Goal: Task Accomplishment & Management: Use online tool/utility

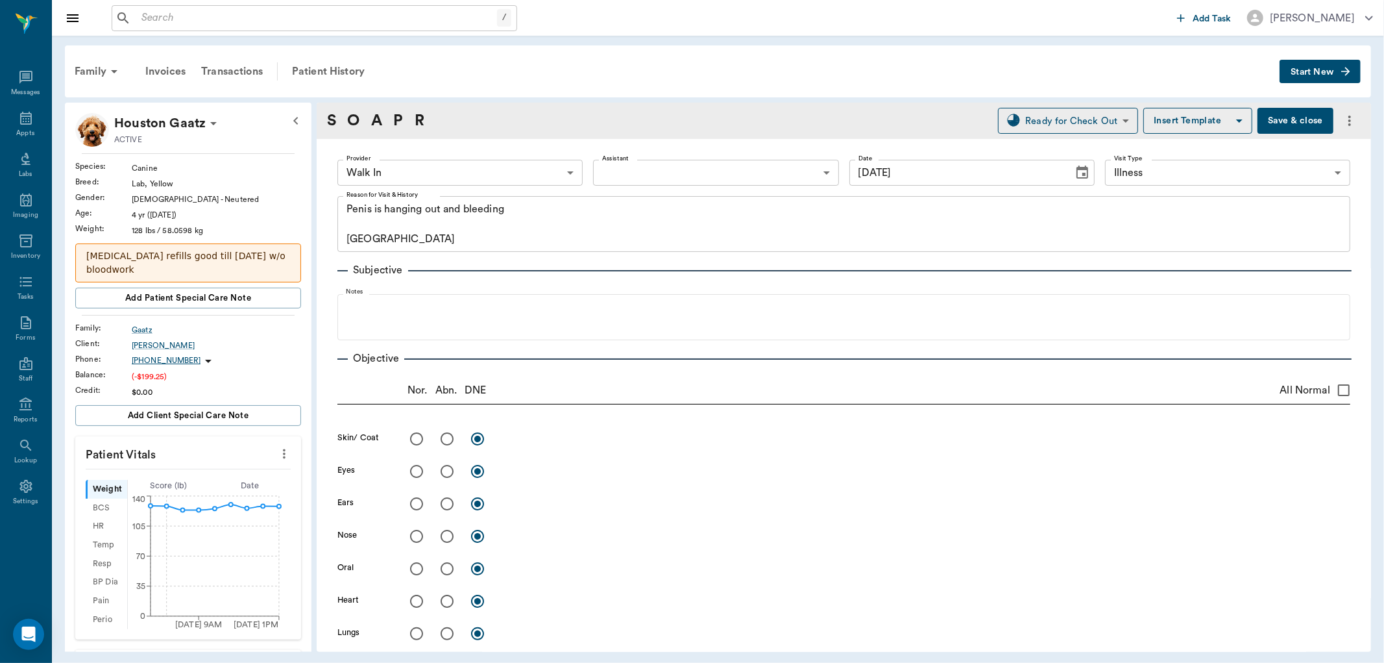
scroll to position [1267, 0]
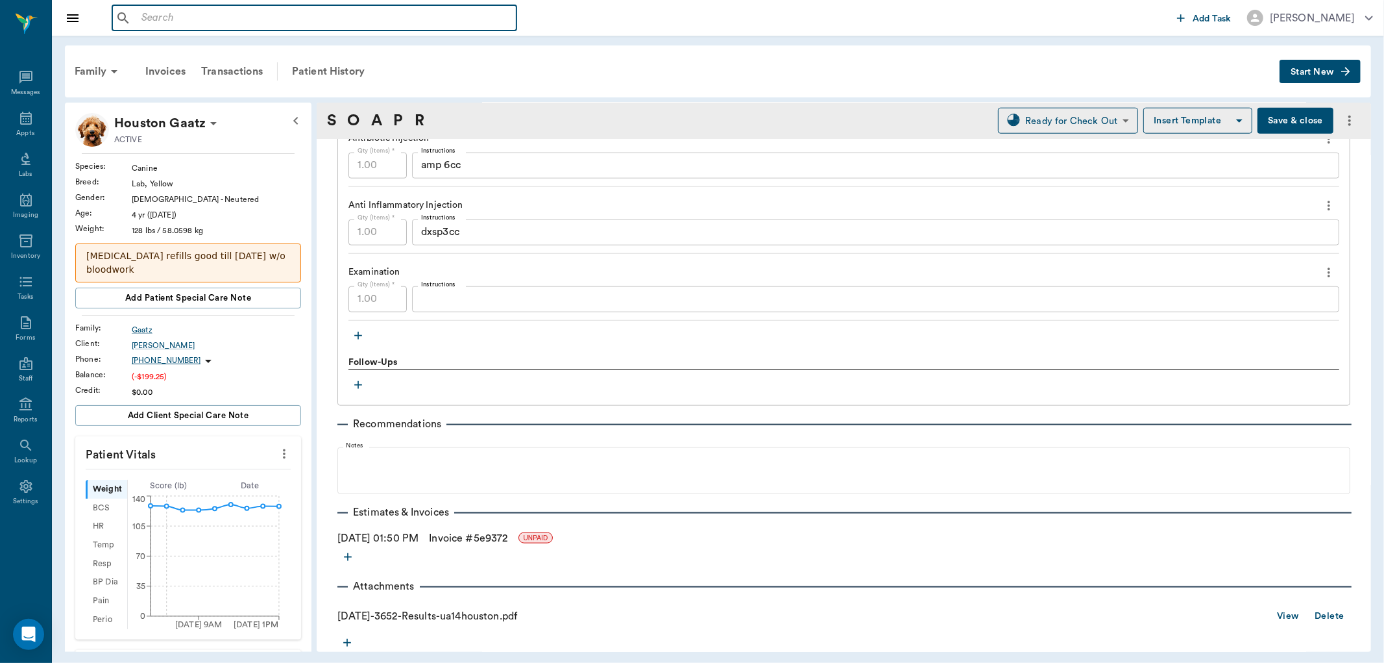
click at [288, 17] on input "text" at bounding box center [323, 18] width 375 height 18
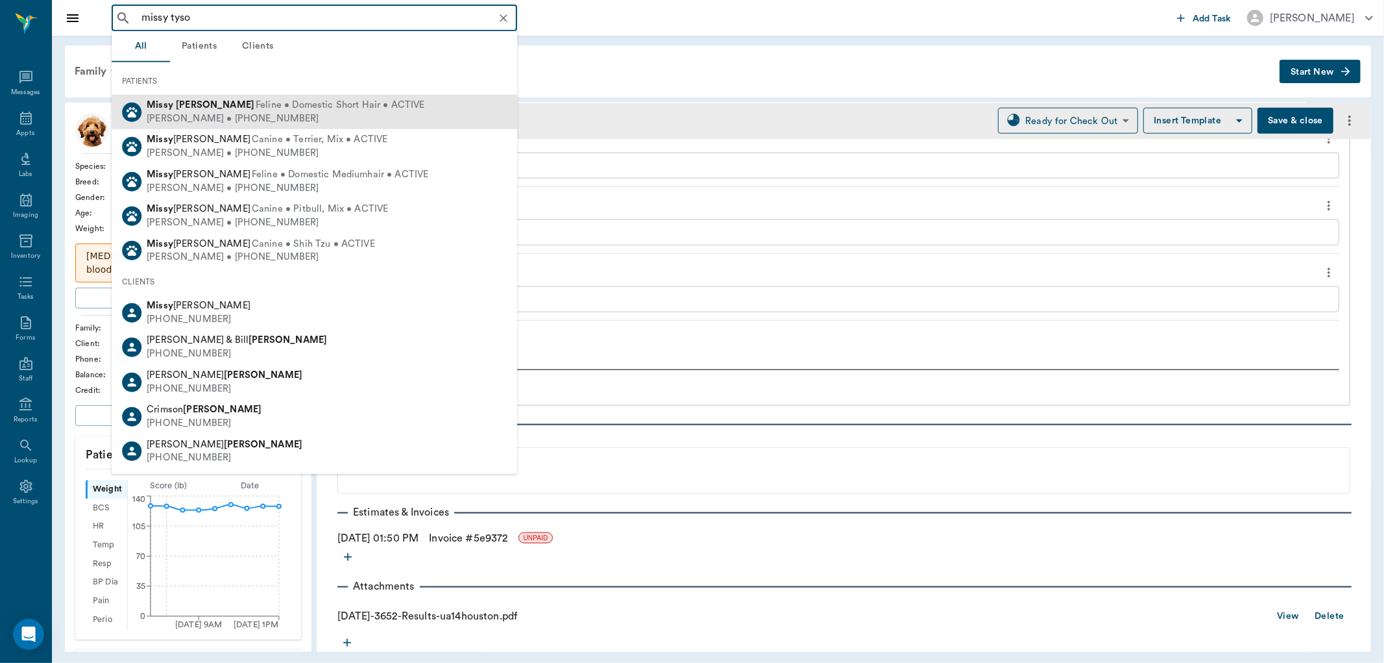
click at [164, 112] on div "[PERSON_NAME] • [PHONE_NUMBER]" at bounding box center [286, 119] width 278 height 14
type input "missy tyso"
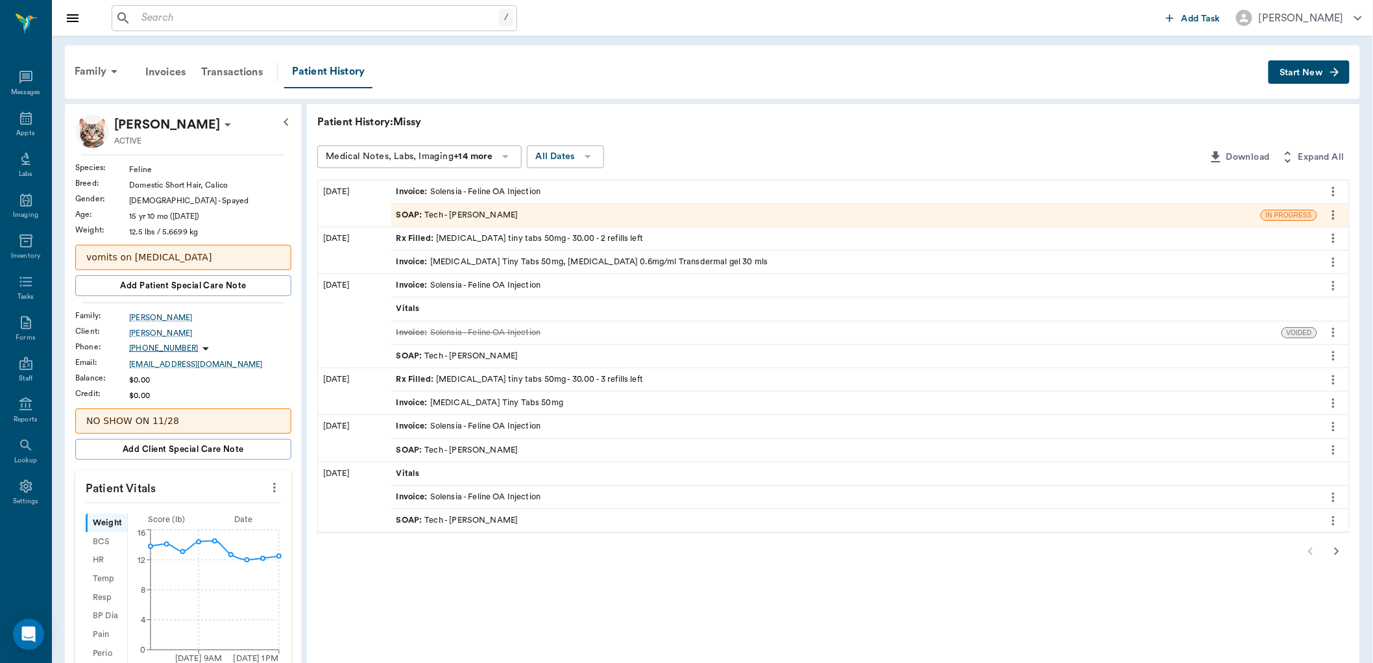
click at [1334, 555] on icon "button" at bounding box center [1337, 551] width 16 height 16
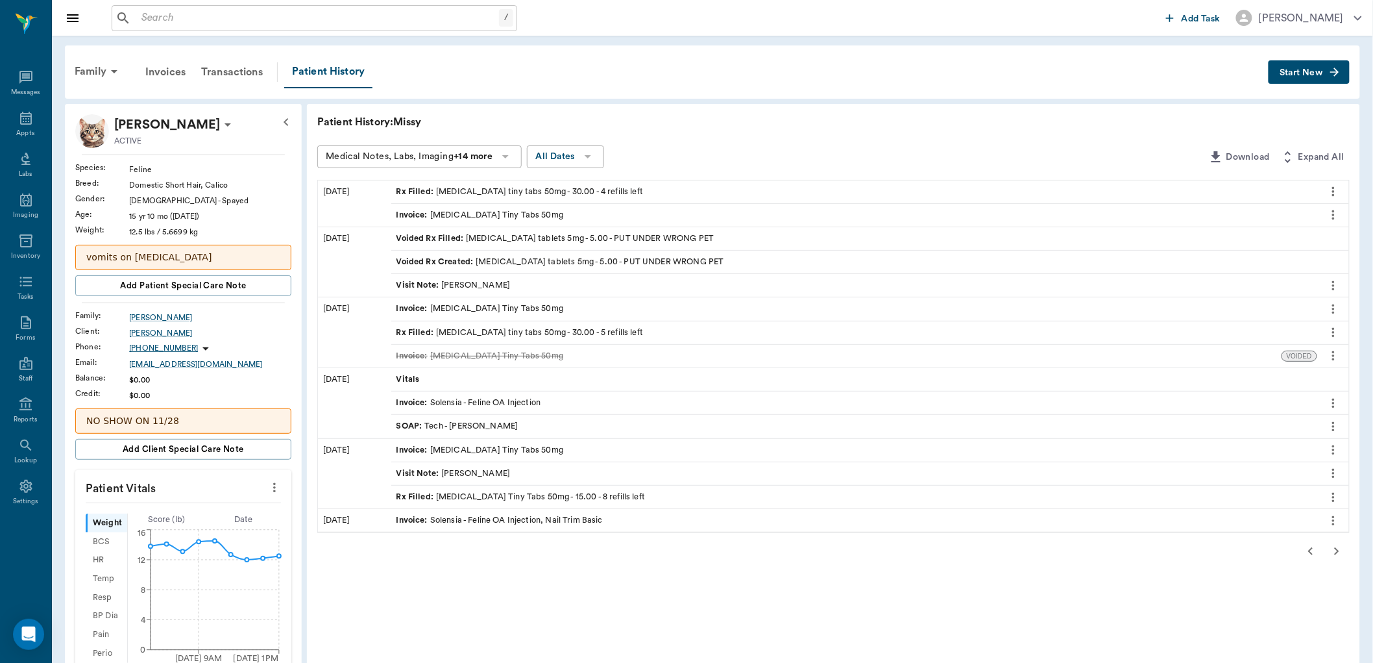
click at [1340, 550] on icon "button" at bounding box center [1337, 551] width 16 height 16
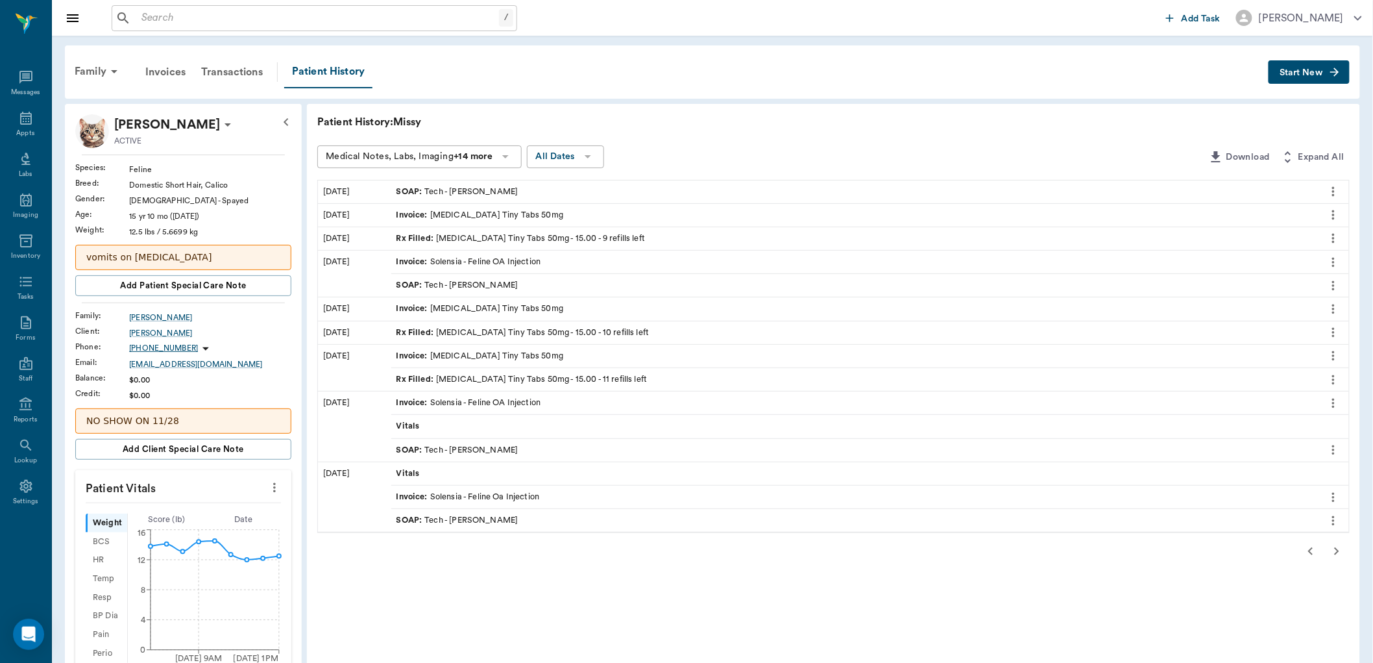
click at [1341, 546] on icon "button" at bounding box center [1337, 551] width 16 height 16
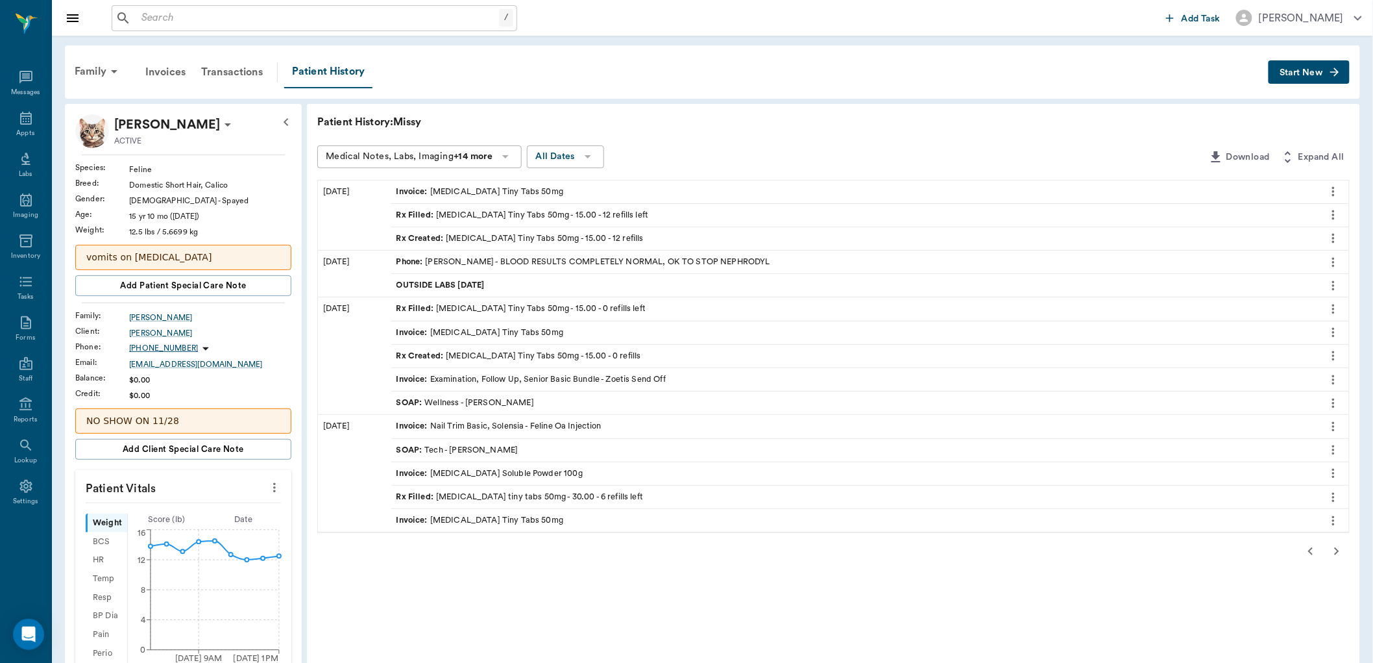
click at [1341, 546] on icon "button" at bounding box center [1337, 551] width 16 height 16
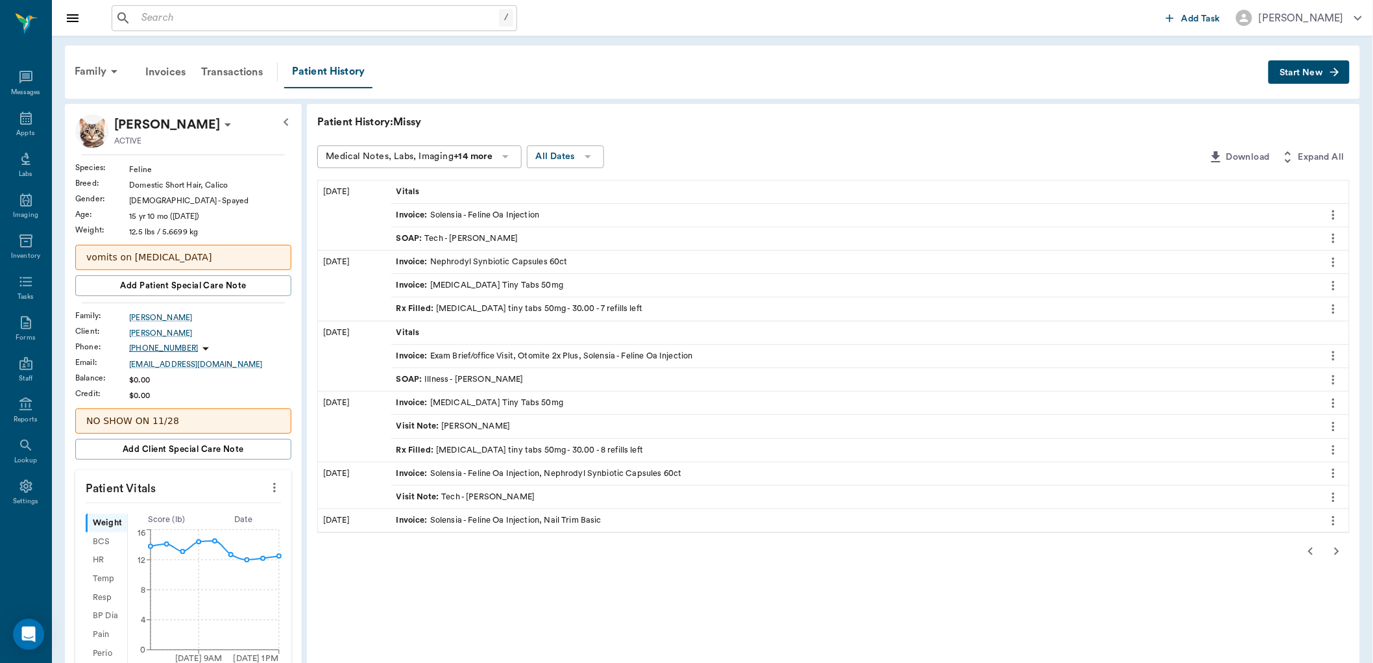
click at [1341, 546] on icon "button" at bounding box center [1337, 551] width 16 height 16
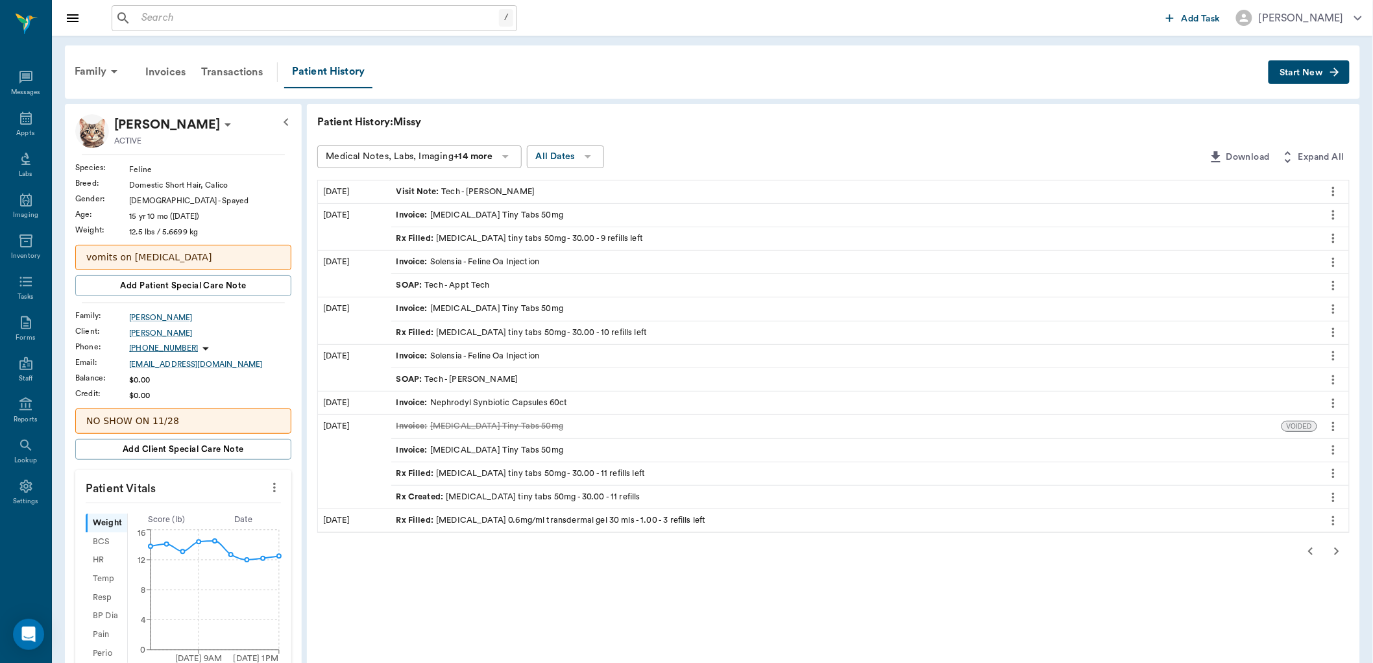
click at [1342, 546] on icon "button" at bounding box center [1337, 551] width 16 height 16
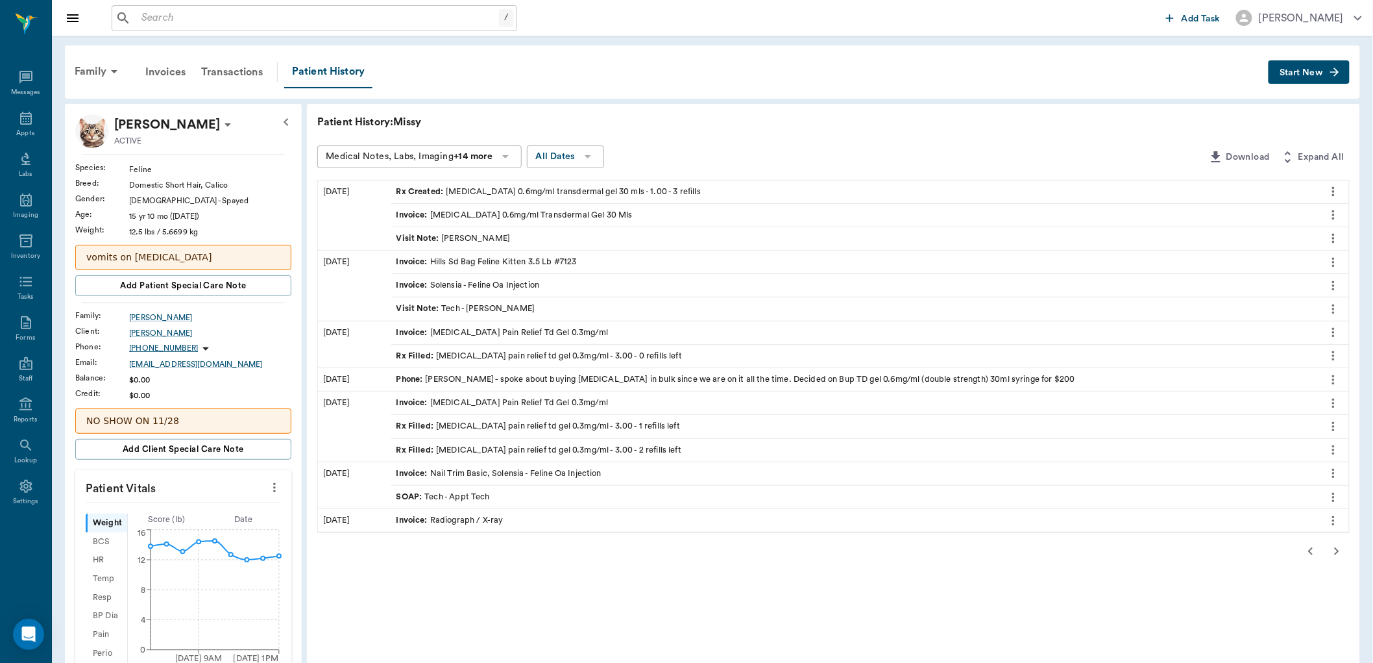
click at [1343, 543] on icon "button" at bounding box center [1337, 551] width 16 height 16
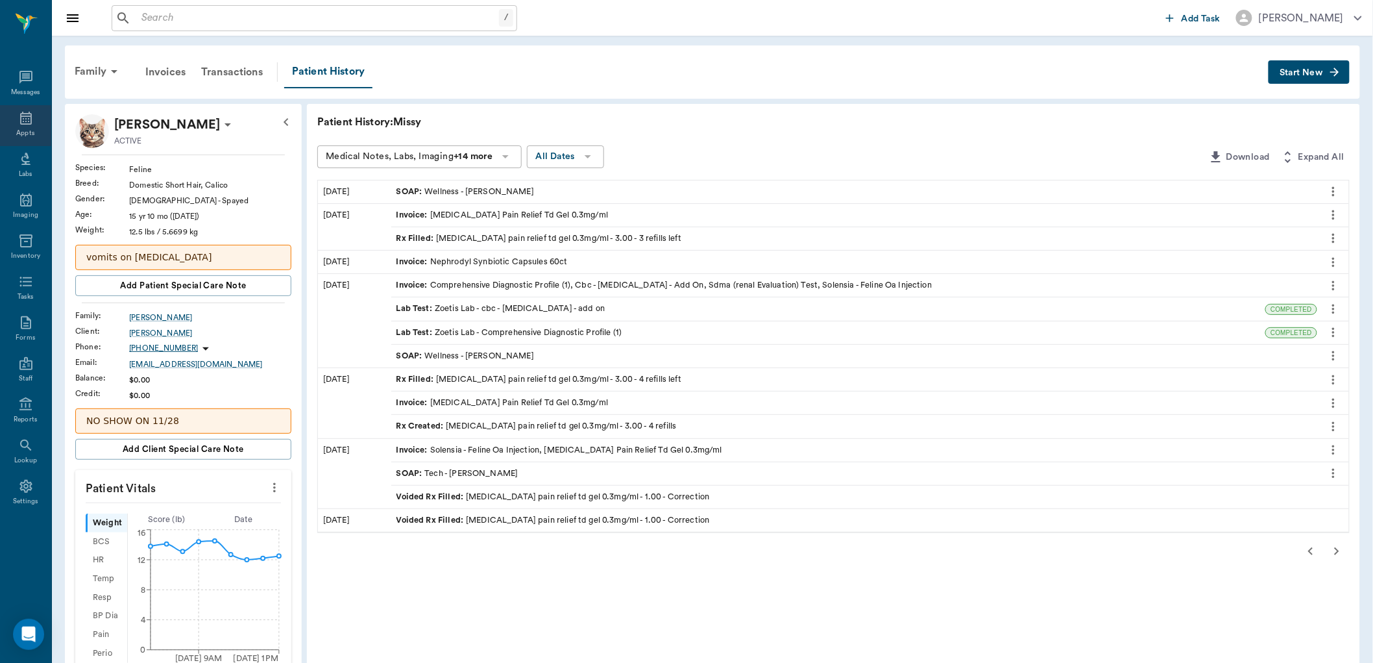
click at [34, 121] on div "Appts" at bounding box center [25, 125] width 51 height 41
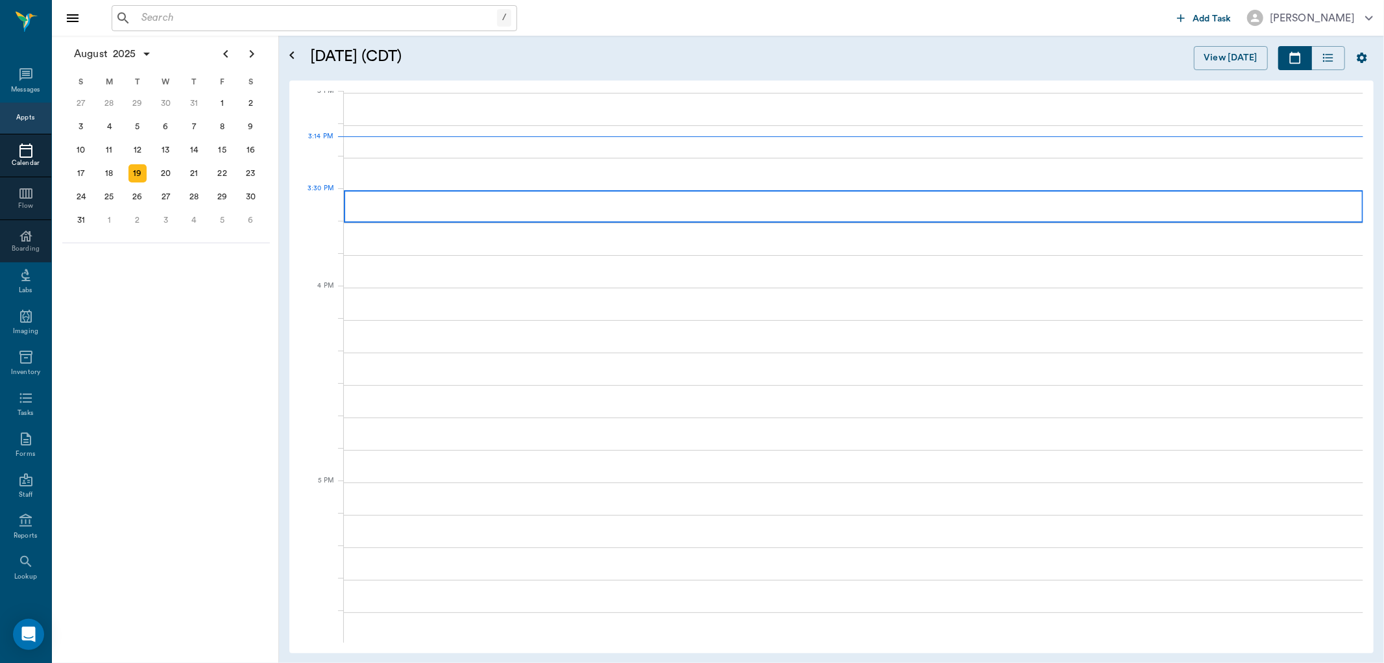
scroll to position [1366, 0]
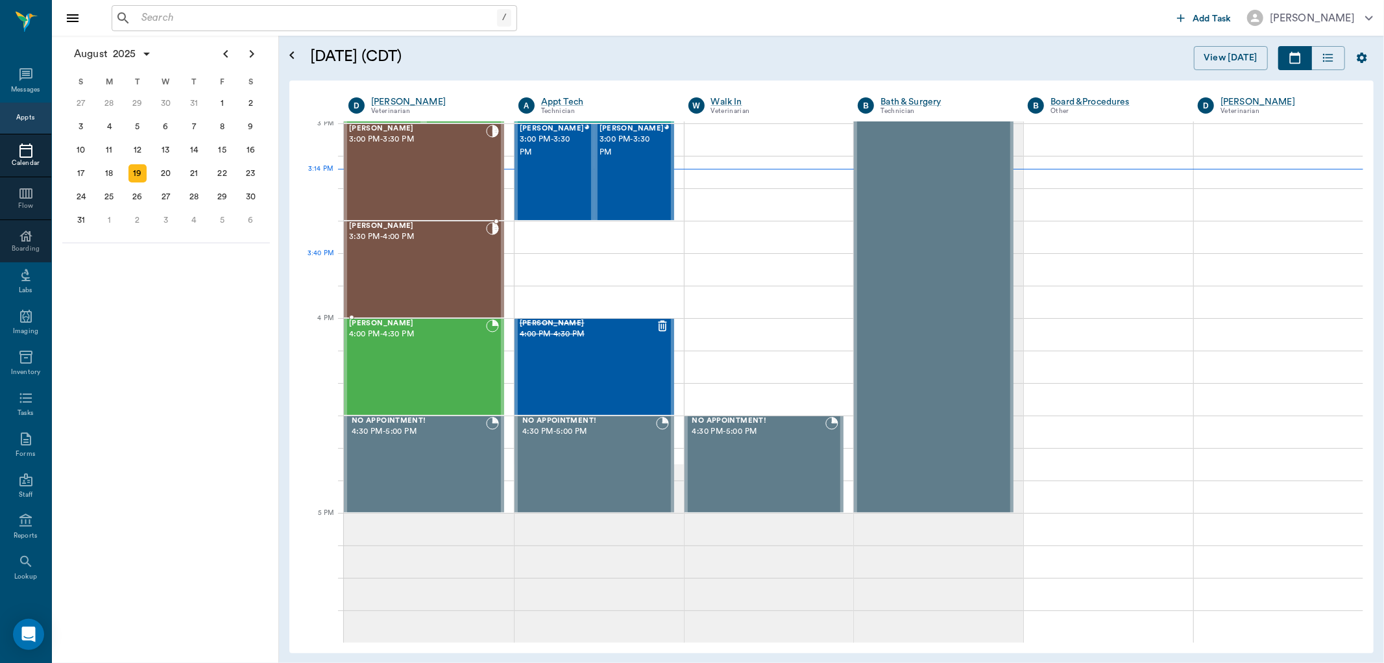
click at [430, 273] on div "[PERSON_NAME] 3:30 PM - 4:00 PM" at bounding box center [417, 269] width 137 height 95
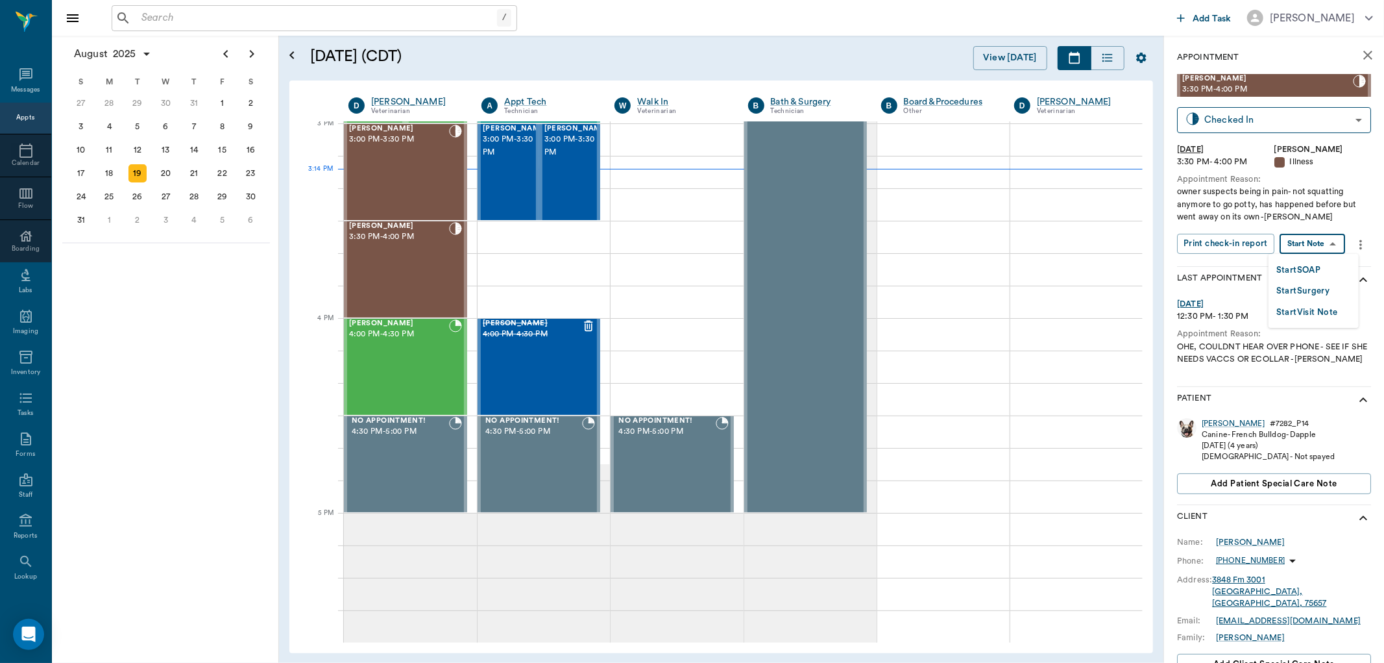
click at [1327, 248] on body "/ ​ Add Task [PERSON_NAME] Nectar Messages Appts Calendar Flow Boarding Labs Im…" at bounding box center [692, 331] width 1384 height 663
click at [1323, 268] on li "Start SOAP" at bounding box center [1314, 269] width 90 height 21
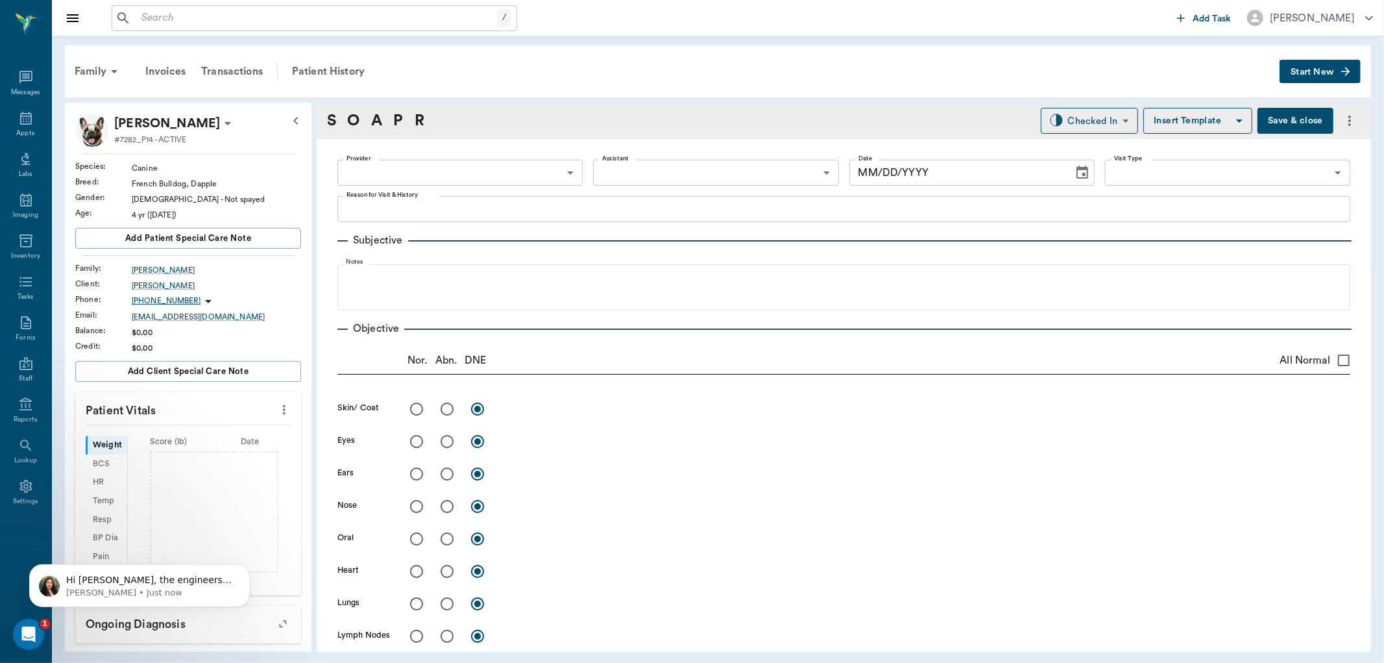
type input "63ec2f075fda476ae8351a4d"
type input "65d2be4f46e3a538d89b8c15"
type textarea "owner suspects being in pain- not squatting anymore to go potty, has happened b…"
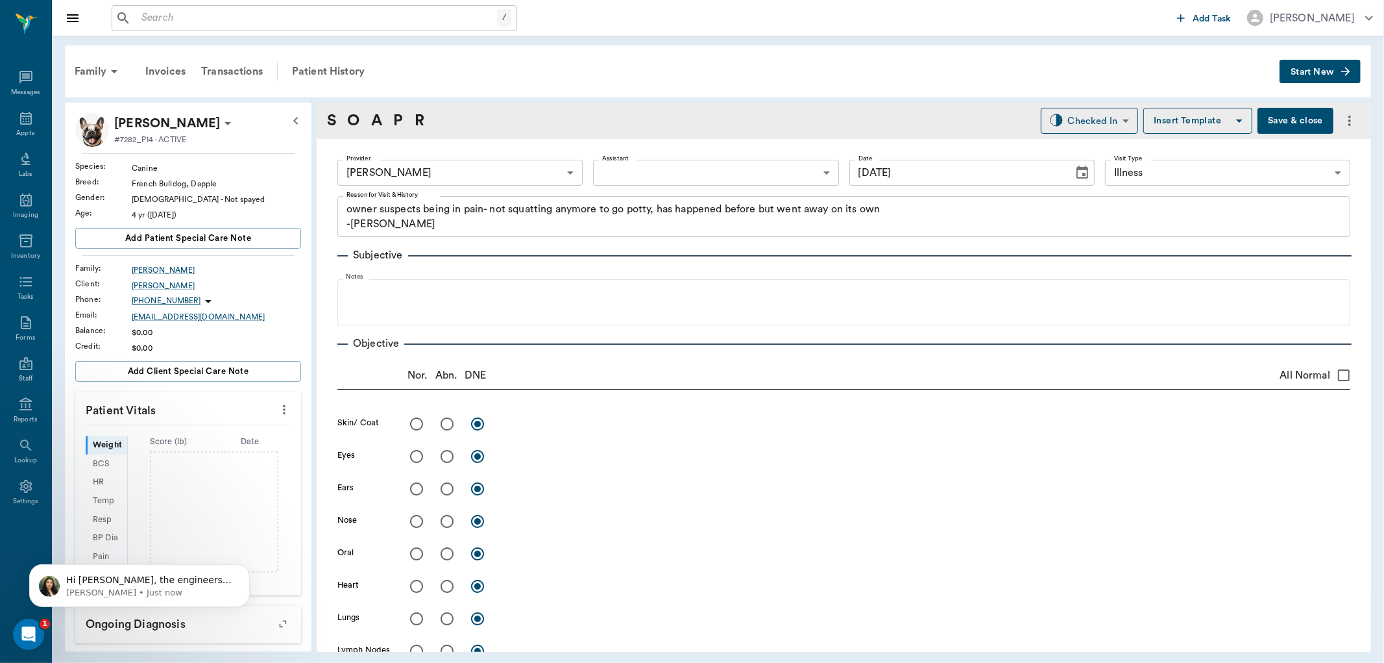
type input "[DATE]"
click at [277, 409] on icon "more" at bounding box center [284, 410] width 14 height 16
click at [236, 426] on span "Enter Vitals" at bounding box center [218, 432] width 109 height 14
click at [195, 450] on input "text" at bounding box center [187, 448] width 113 height 26
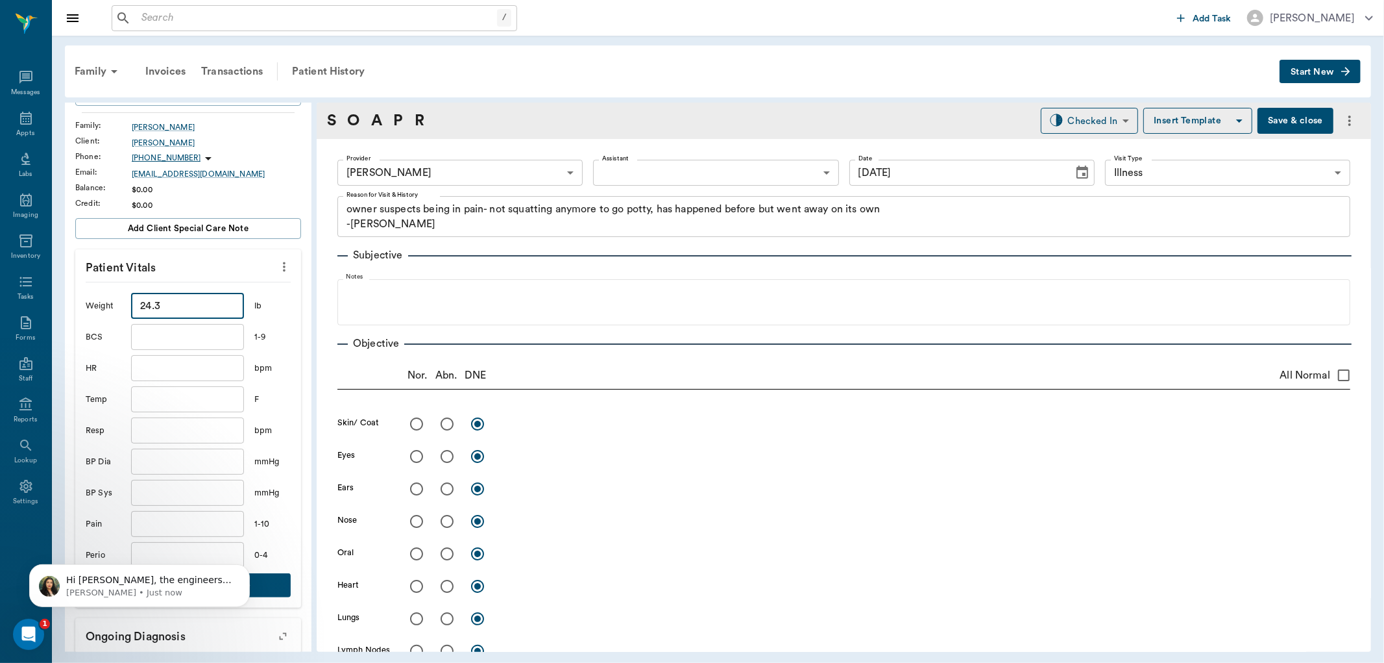
scroll to position [144, 0]
type input "24.3"
click at [248, 572] on button "Dismiss notification" at bounding box center [246, 567] width 17 height 17
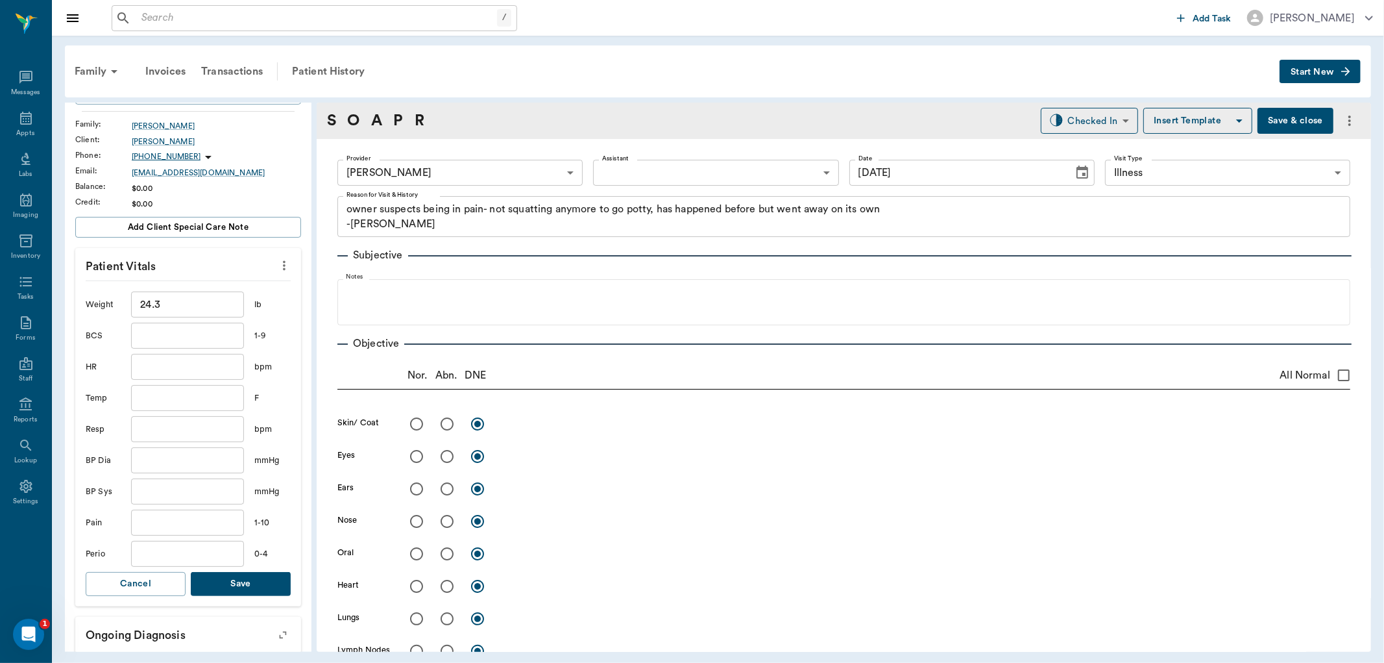
click at [251, 592] on button "Save" at bounding box center [241, 584] width 100 height 24
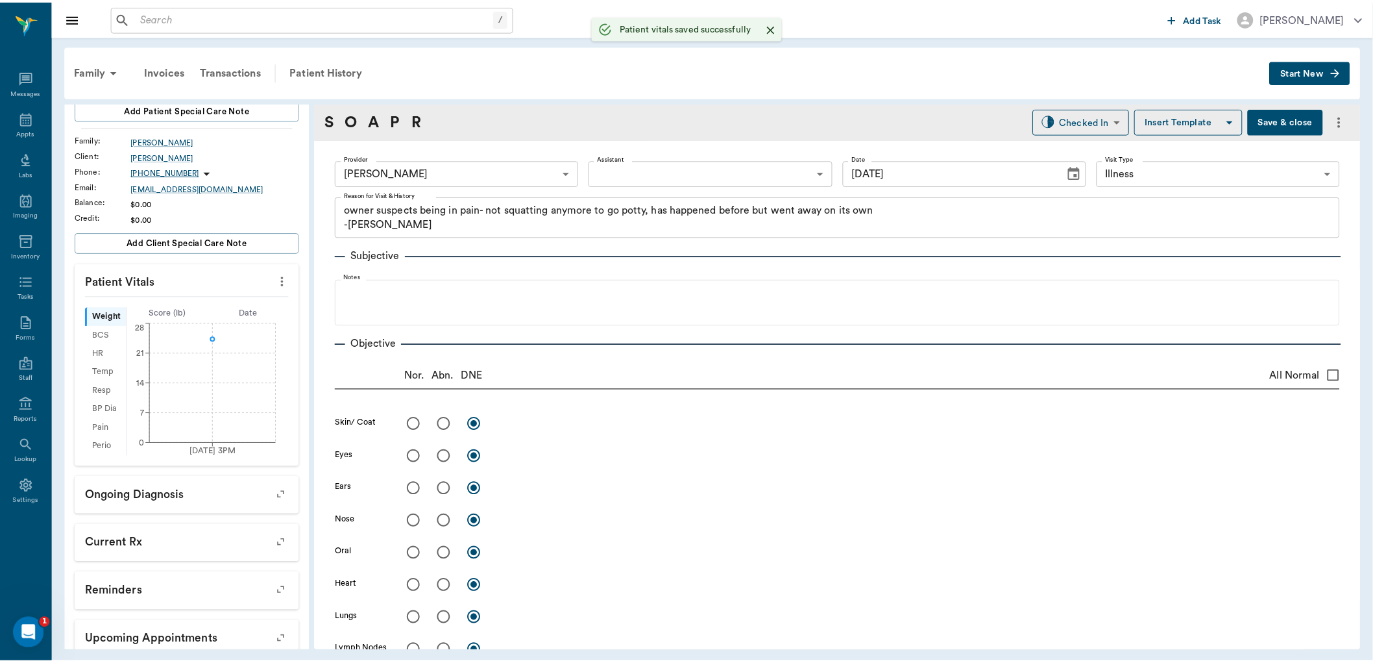
scroll to position [159, 0]
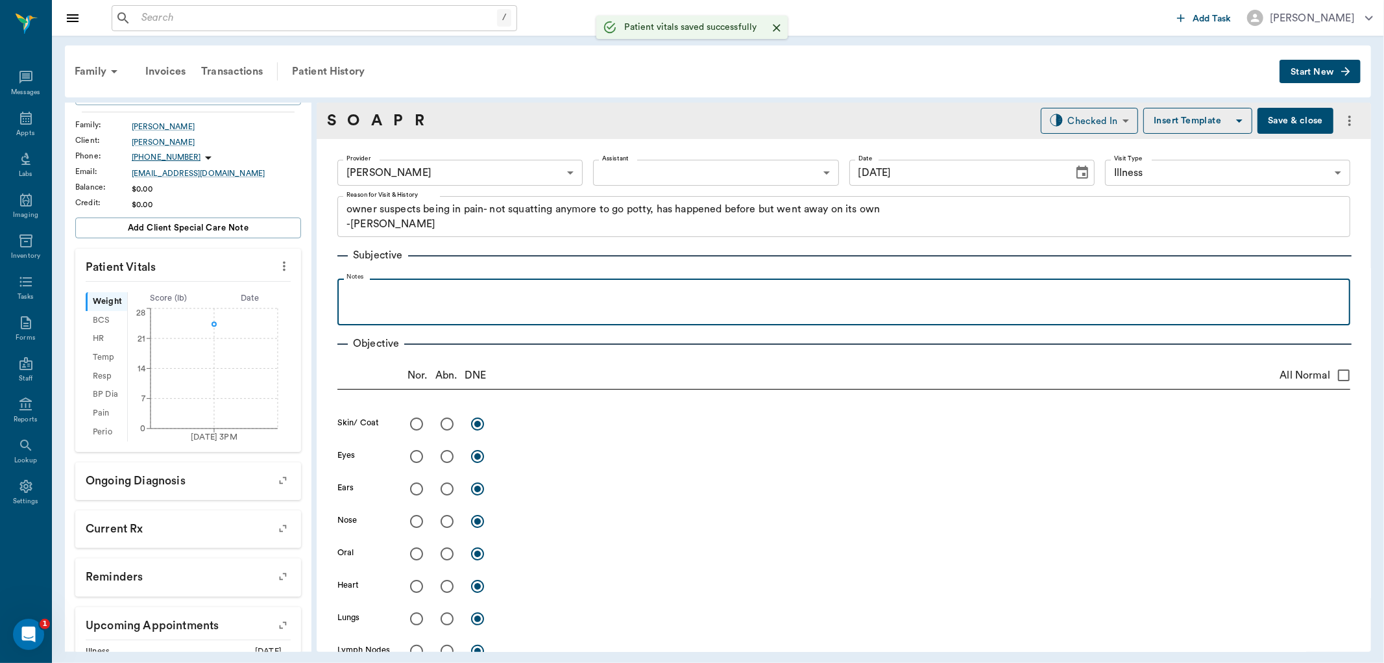
click at [489, 302] on div at bounding box center [844, 301] width 1000 height 32
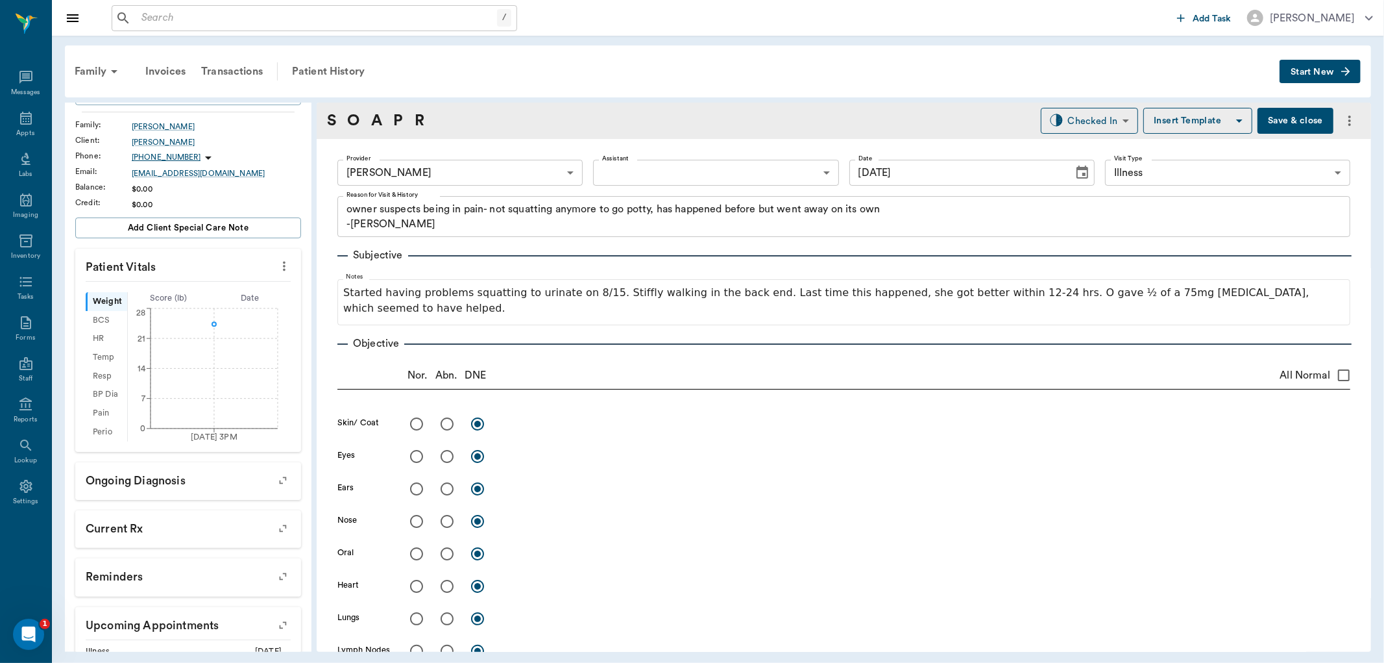
click at [1285, 113] on button "Save & close" at bounding box center [1296, 121] width 76 height 26
